Goal: Task Accomplishment & Management: Manage account settings

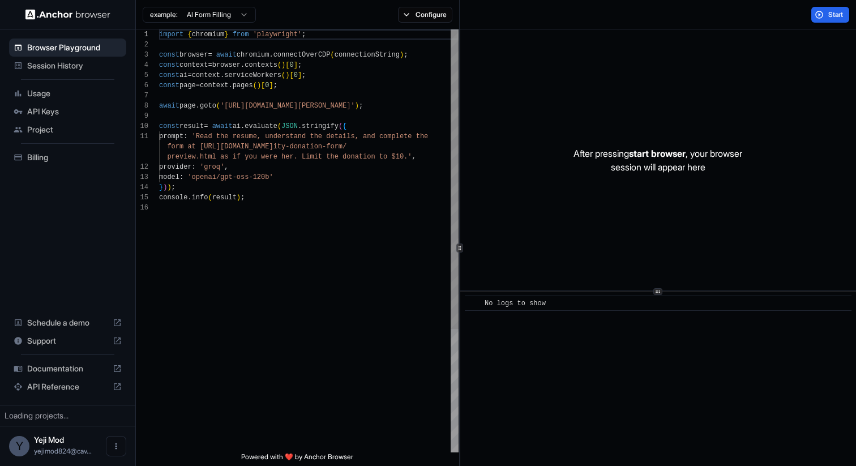
scroll to position [102, 0]
click at [95, 113] on span "API Keys" at bounding box center [74, 111] width 95 height 11
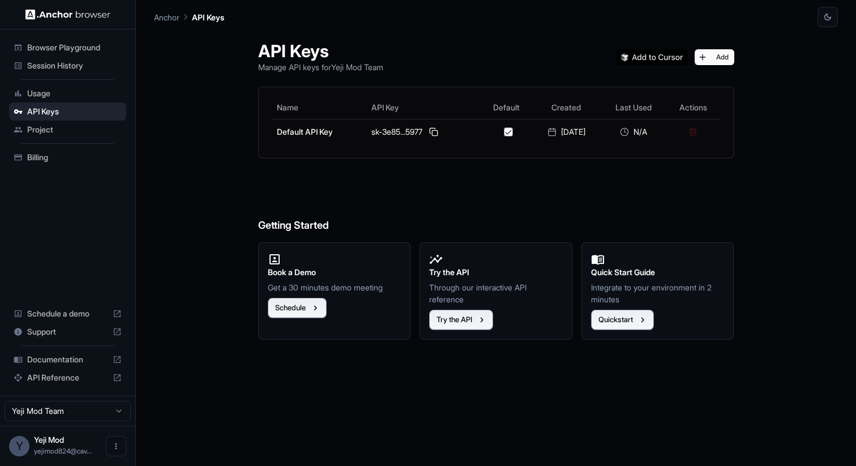
click at [85, 152] on span "Billing" at bounding box center [74, 157] width 95 height 11
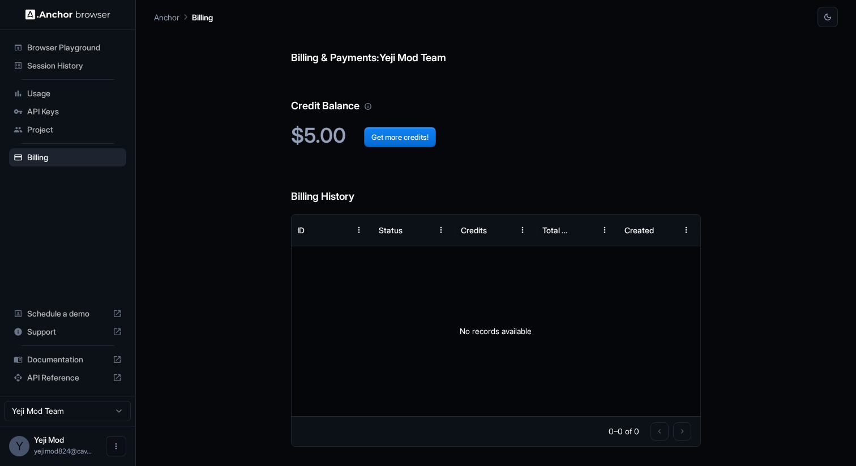
click at [100, 110] on span "API Keys" at bounding box center [74, 111] width 95 height 11
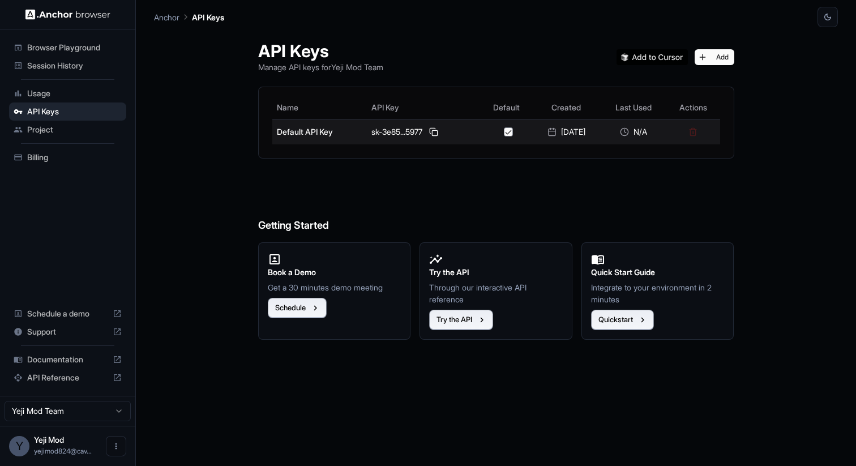
click at [435, 130] on div "sk-3e85...5977" at bounding box center [423, 132] width 105 height 14
click at [430, 132] on button at bounding box center [434, 132] width 14 height 14
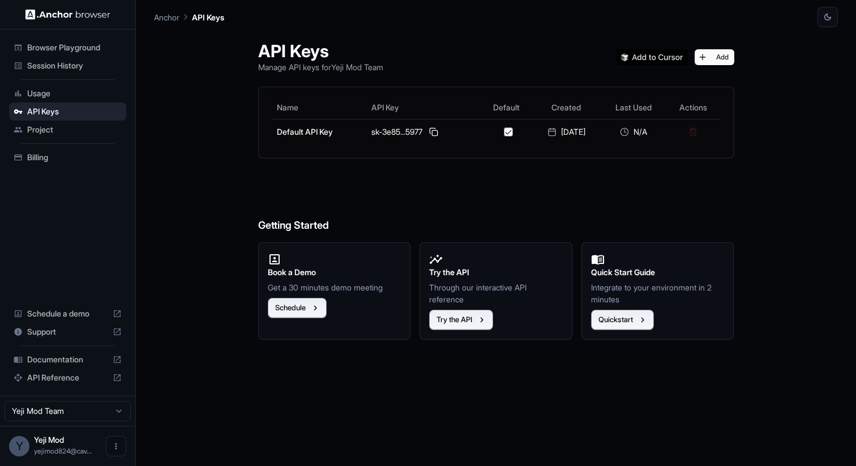
click at [77, 67] on span "Session History" at bounding box center [74, 65] width 95 height 11
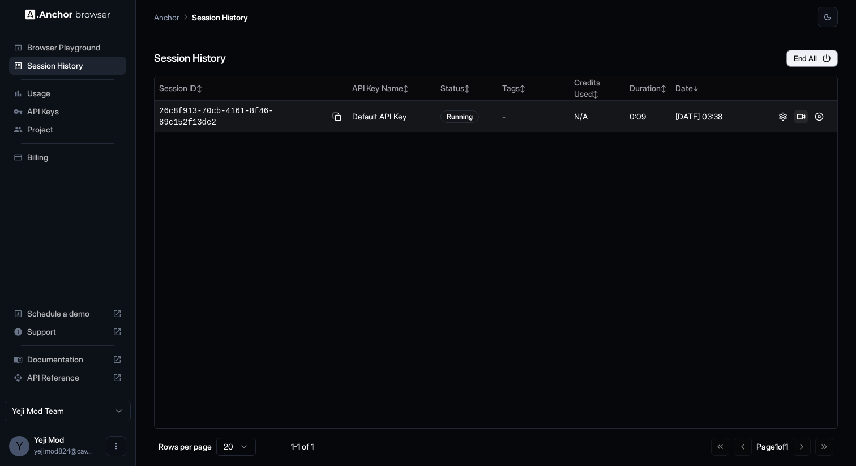
click at [798, 117] on button at bounding box center [801, 117] width 14 height 14
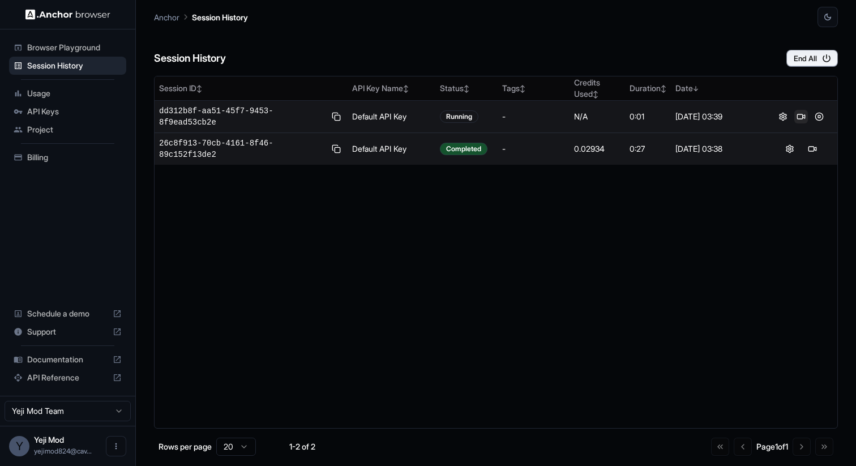
click at [801, 114] on button at bounding box center [801, 117] width 14 height 14
click at [820, 115] on button at bounding box center [819, 117] width 14 height 14
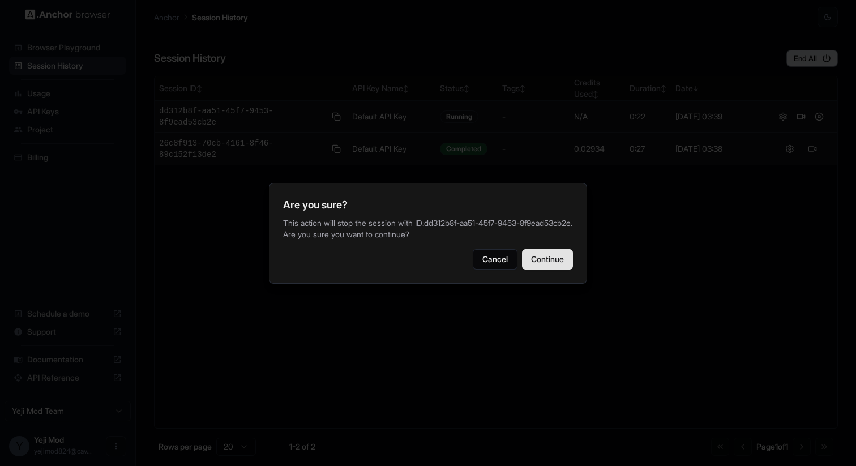
click at [538, 269] on button "Continue" at bounding box center [547, 259] width 51 height 20
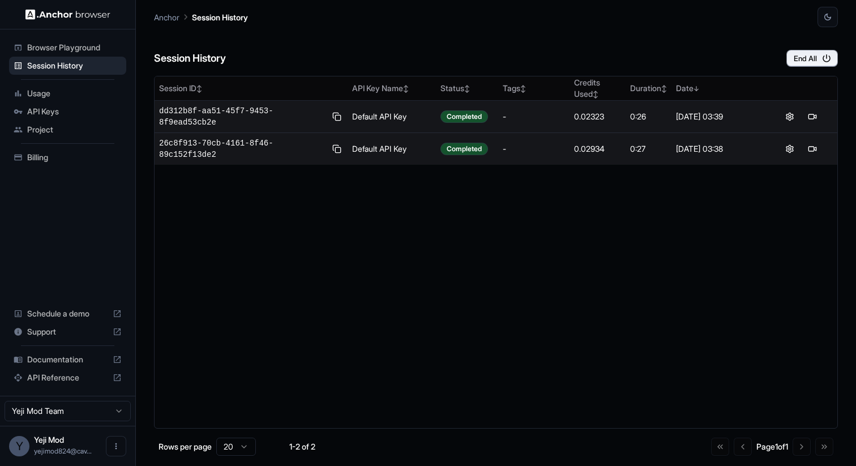
click at [94, 157] on span "Billing" at bounding box center [74, 157] width 95 height 11
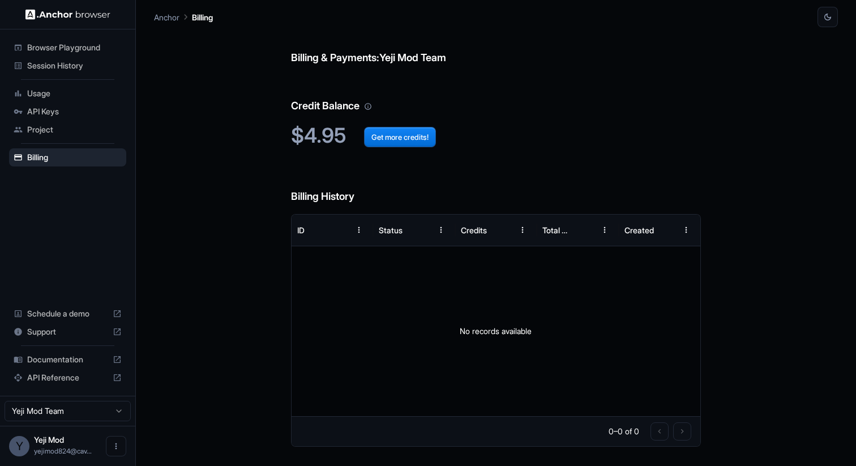
click at [99, 64] on span "Session History" at bounding box center [74, 65] width 95 height 11
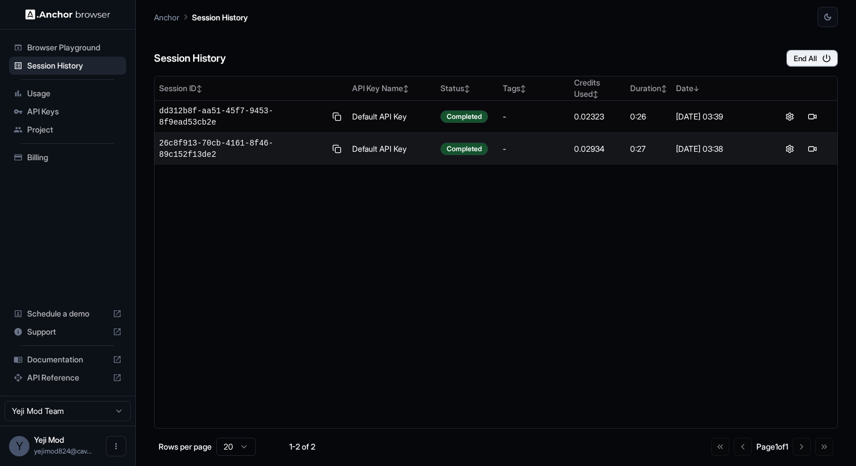
click at [85, 170] on div "Browser Playground Session History Usage API Keys Project Billing Schedule a de…" at bounding box center [67, 212] width 135 height 366
click at [85, 166] on div "Billing" at bounding box center [67, 157] width 117 height 18
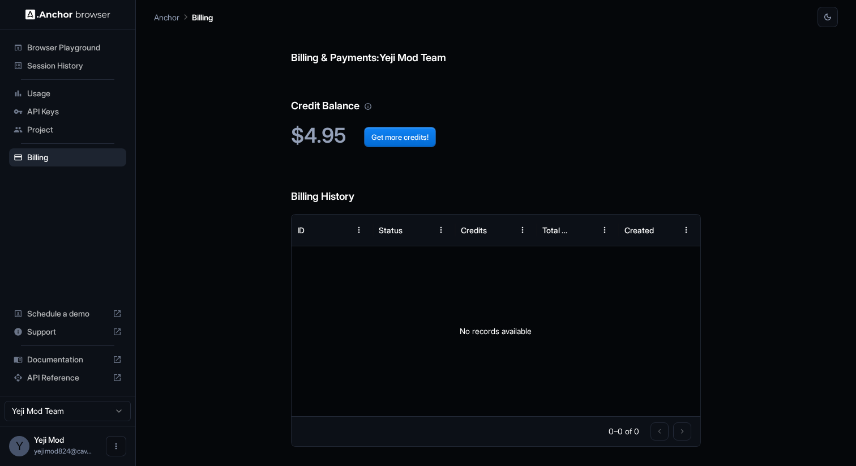
click at [85, 69] on span "Session History" at bounding box center [74, 65] width 95 height 11
